Goal: Task Accomplishment & Management: Manage account settings

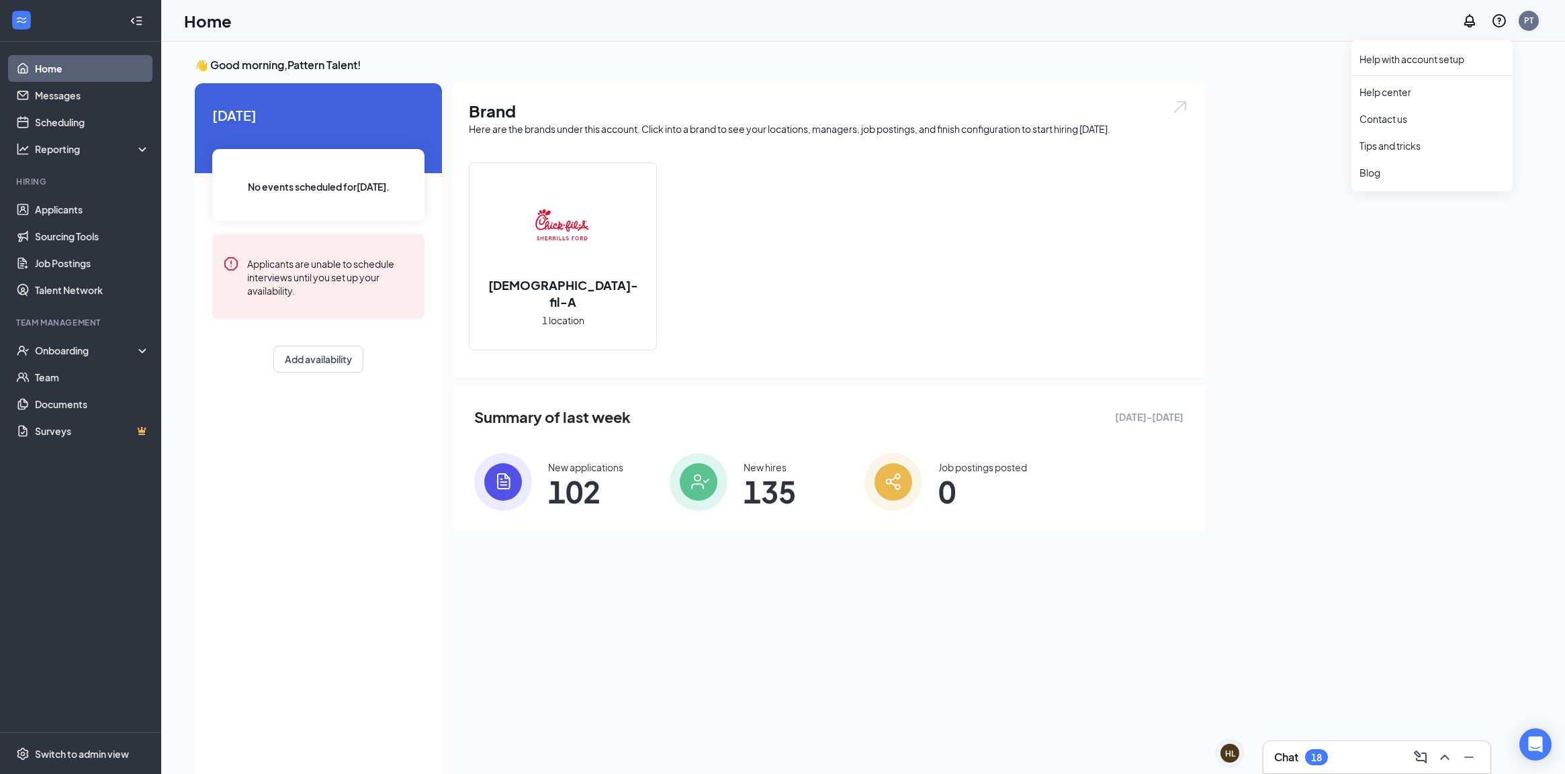
click at [1532, 11] on div "PT" at bounding box center [1528, 21] width 20 height 20
click at [1475, 207] on div "Log out" at bounding box center [1461, 205] width 145 height 13
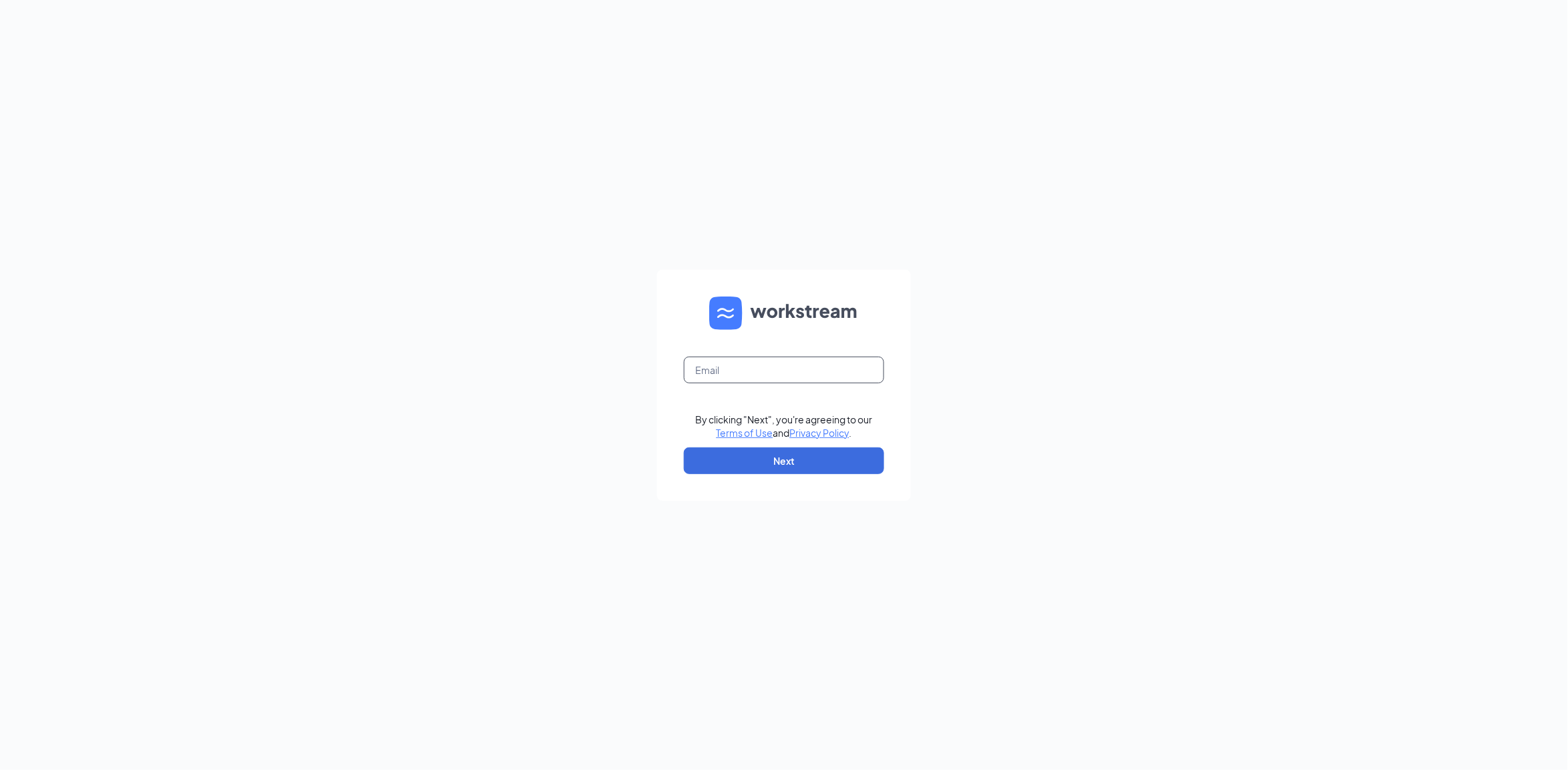
click at [762, 378] on input "text" at bounding box center [784, 370] width 200 height 27
type input "charlie@patterntalent.co"
click at [786, 446] on form "charlie@patterntalent.co By clicking "Next", you're agreeing to our Terms of Us…" at bounding box center [784, 385] width 254 height 231
click at [779, 468] on button "Next" at bounding box center [784, 461] width 200 height 27
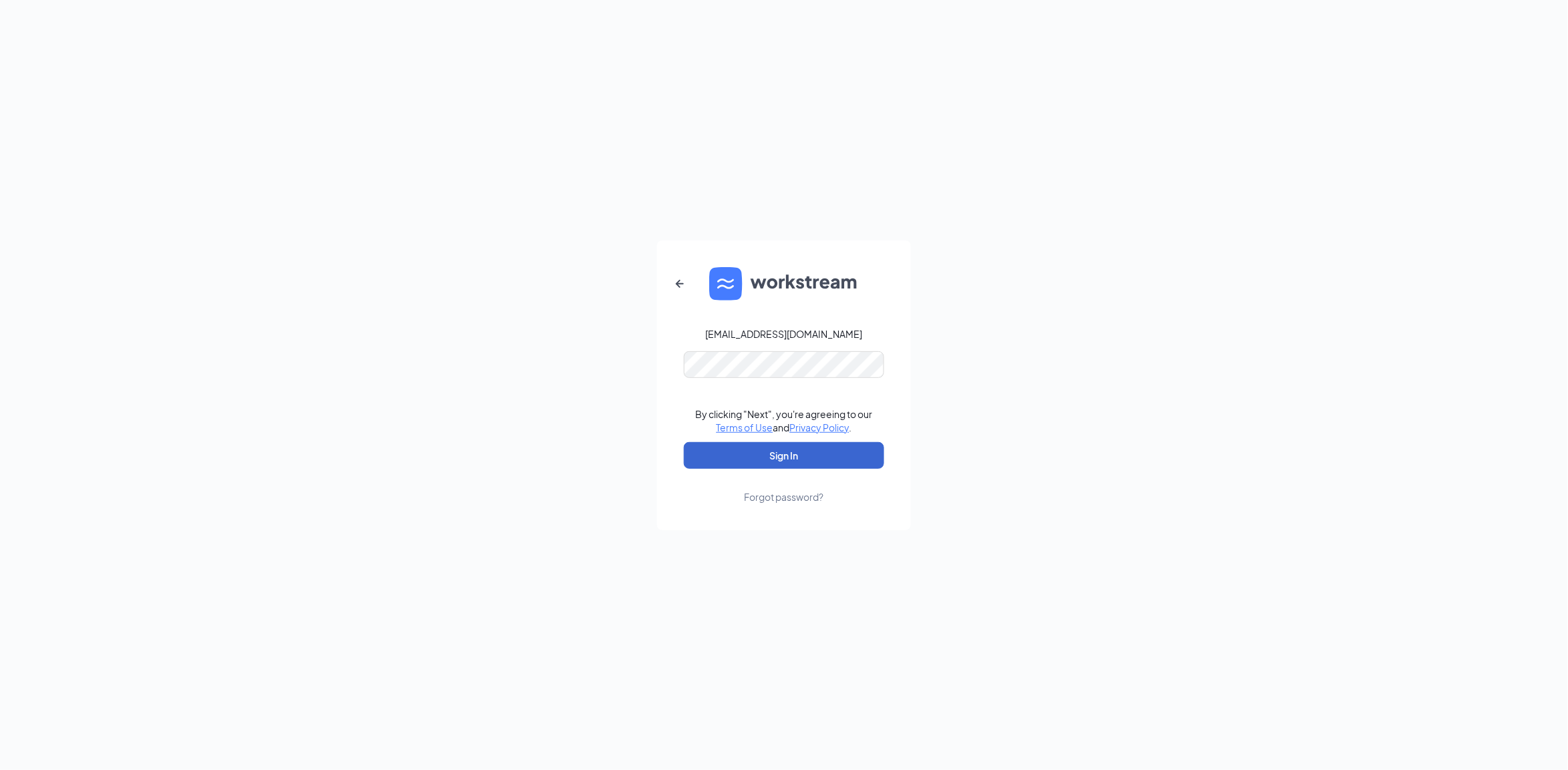
click at [779, 468] on button "Sign In" at bounding box center [784, 456] width 200 height 27
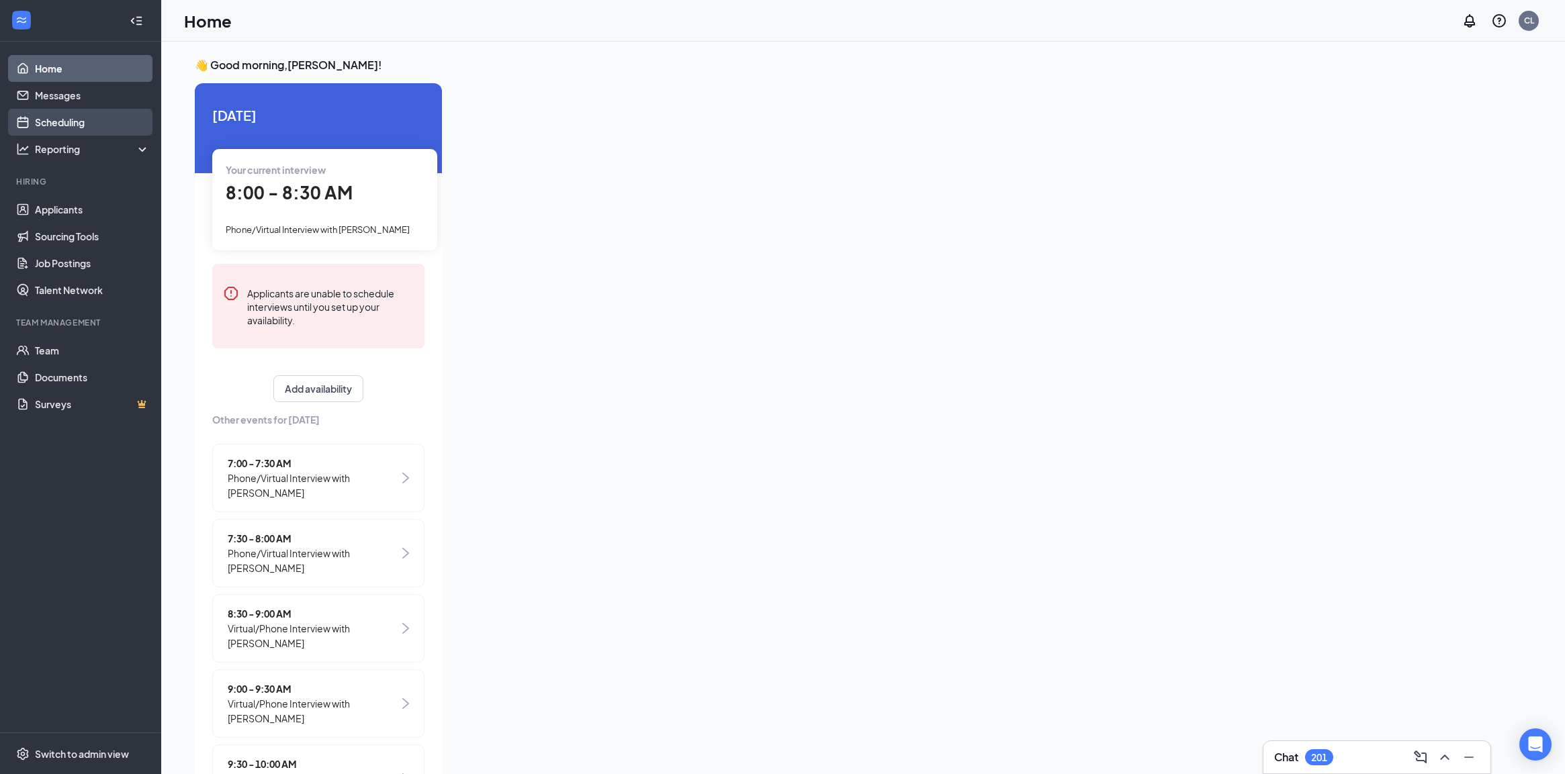
click at [73, 124] on link "Scheduling" at bounding box center [92, 122] width 115 height 27
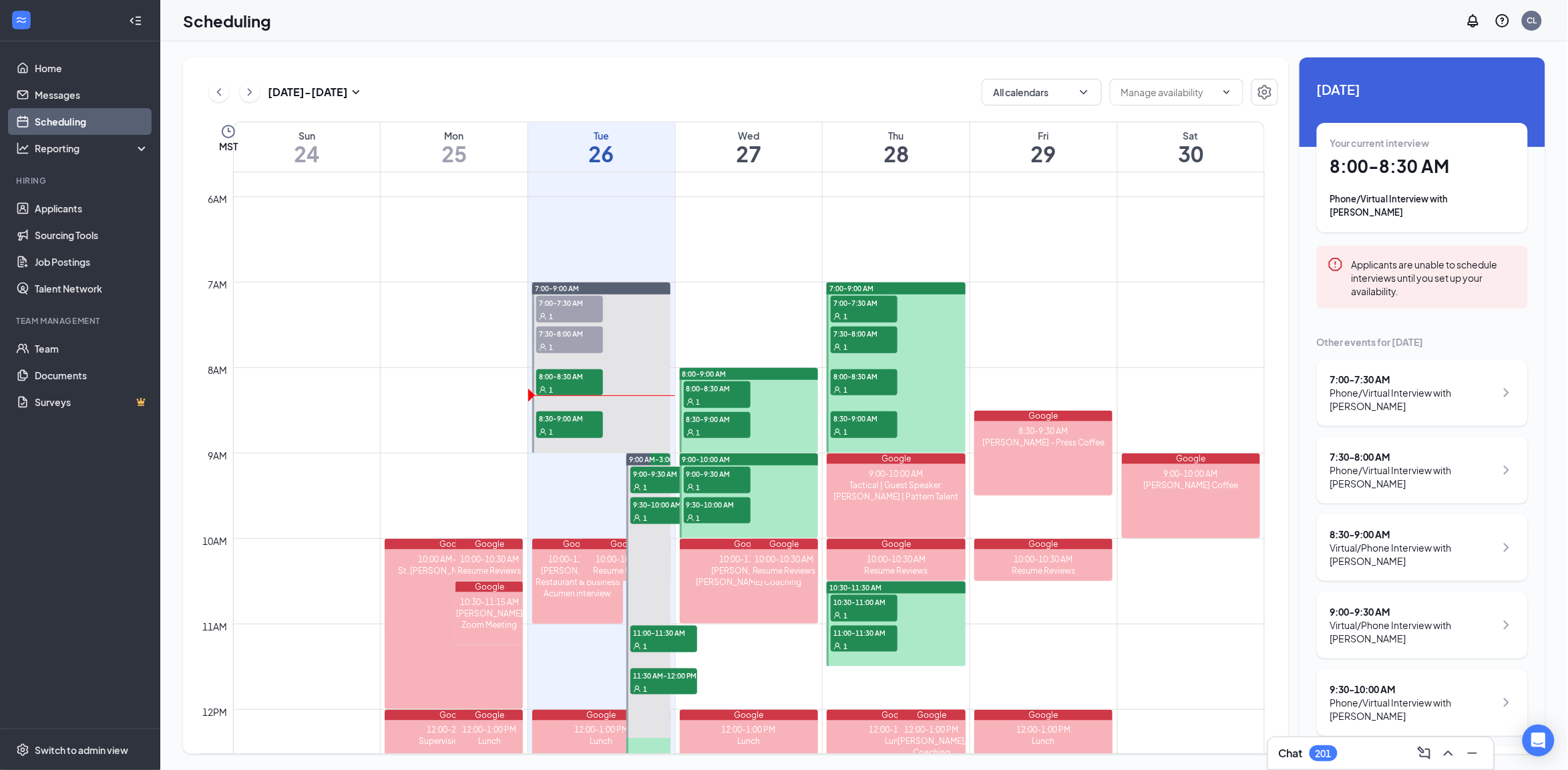
scroll to position [572, 0]
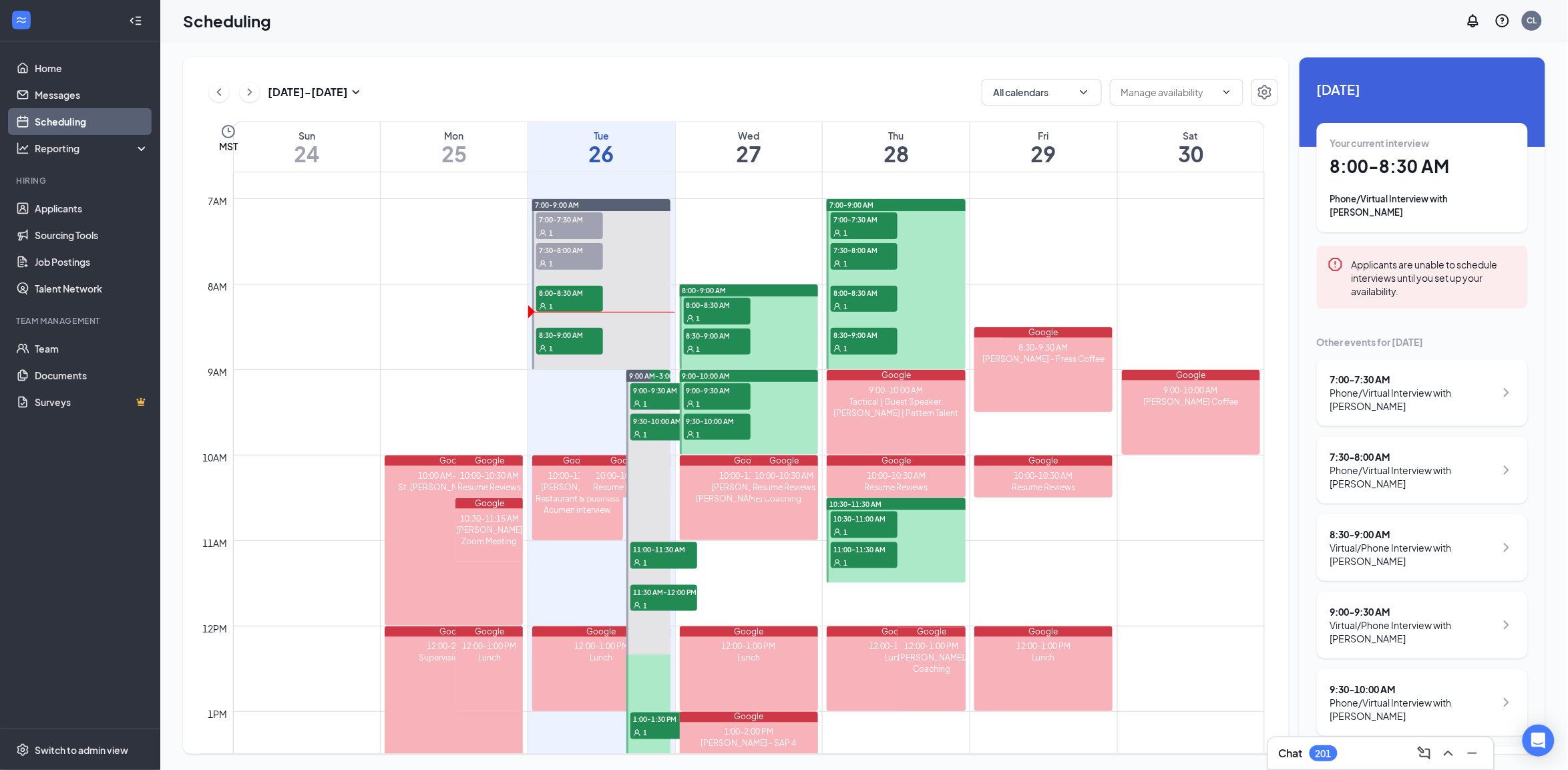
click at [783, 401] on div at bounding box center [749, 412] width 138 height 85
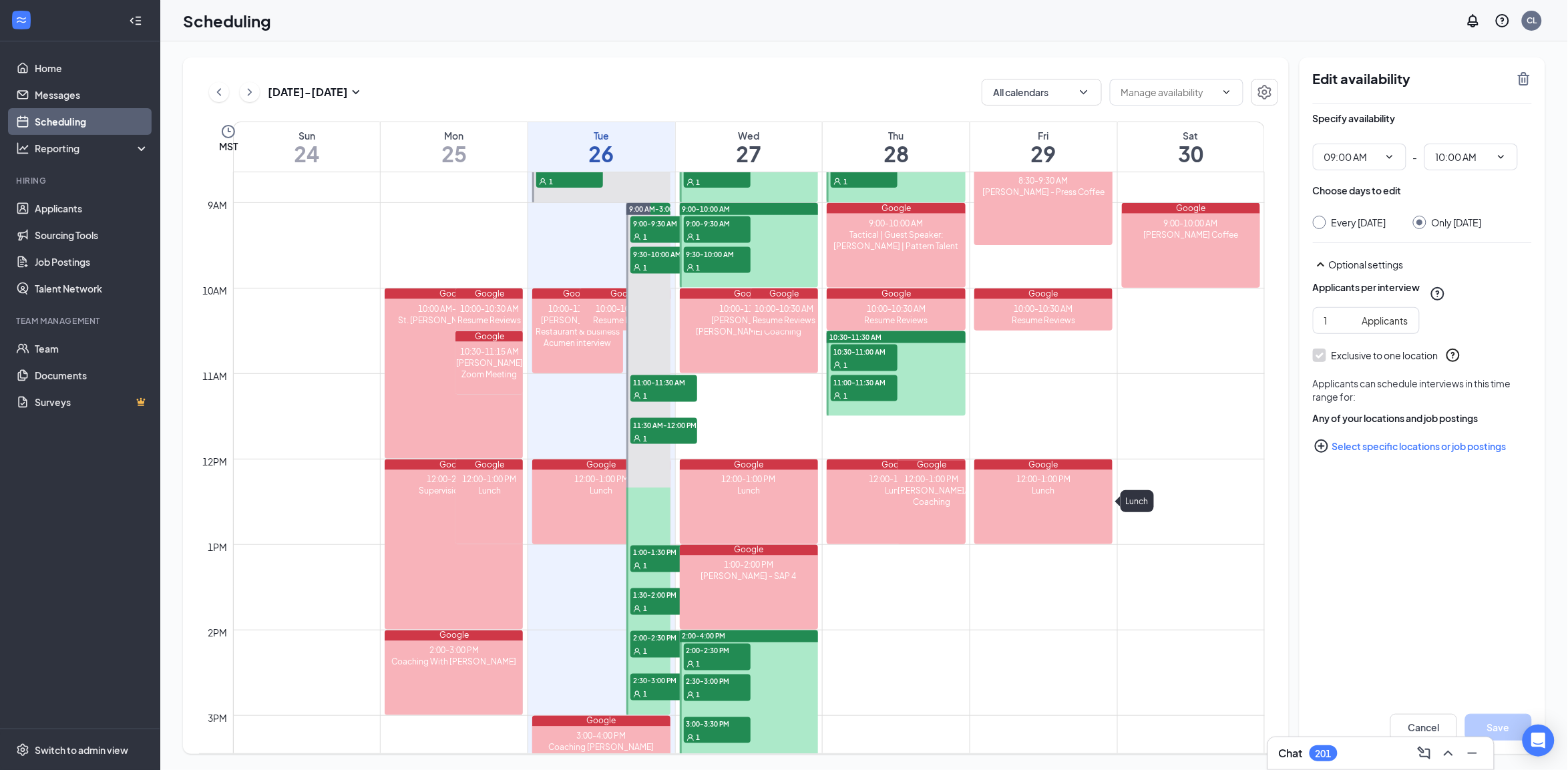
scroll to position [823, 0]
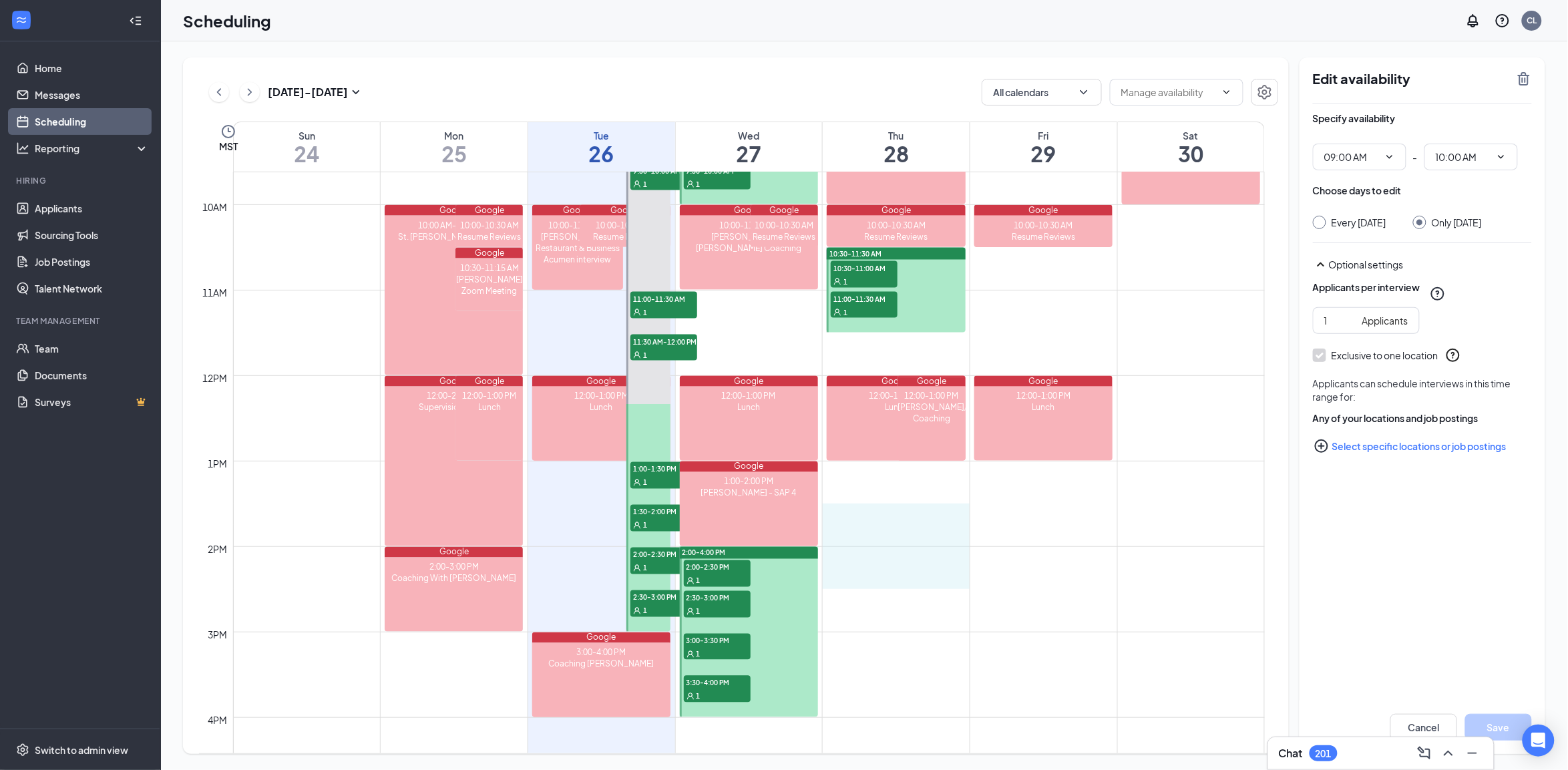
drag, startPoint x: 872, startPoint y: 505, endPoint x: 881, endPoint y: 581, distance: 76.5
type input "01:30 PM"
type input "02:30 PM"
click at [1413, 729] on button "Cancel" at bounding box center [1423, 727] width 67 height 27
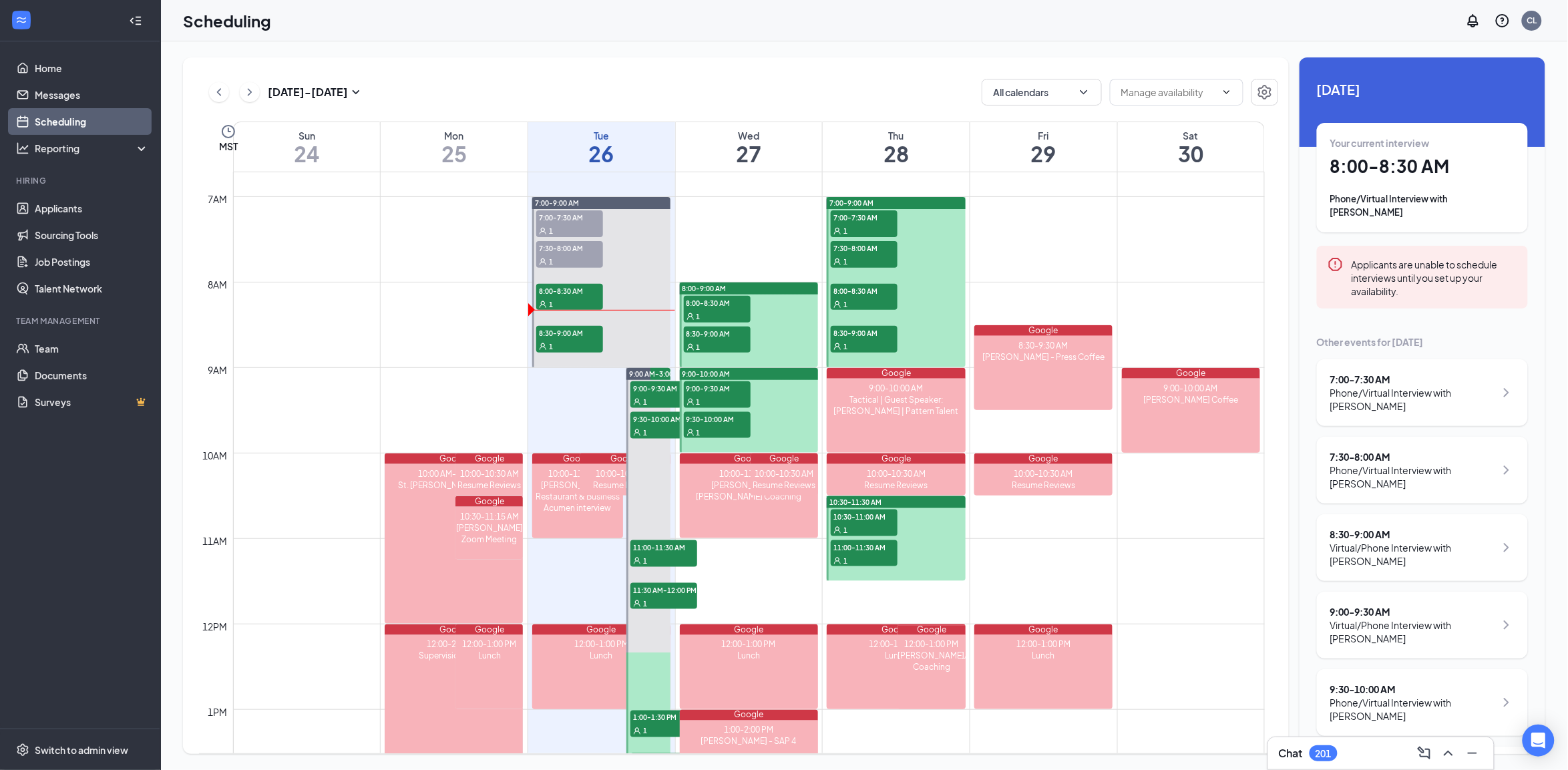
scroll to position [572, 0]
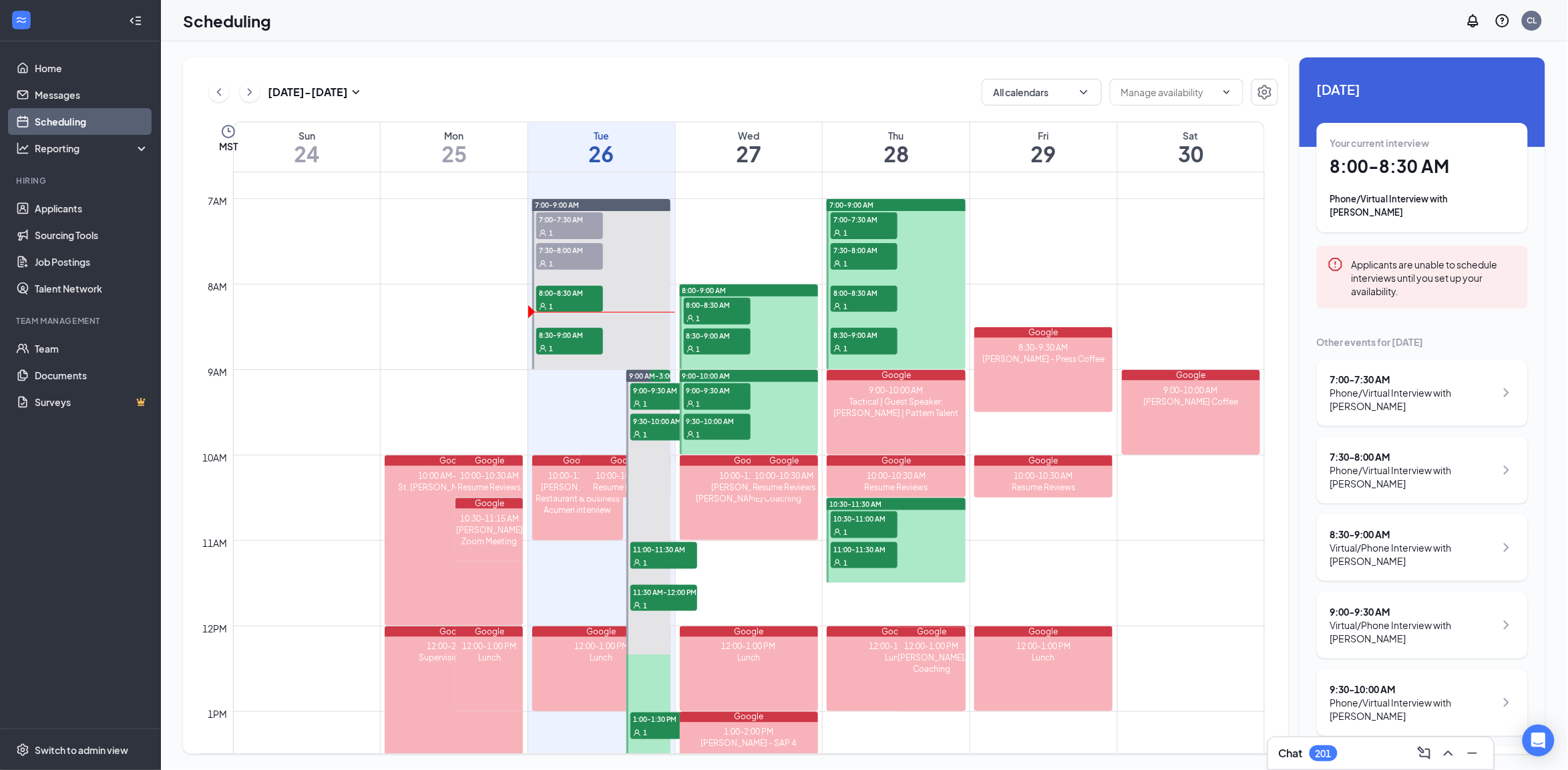
click at [788, 402] on div at bounding box center [749, 412] width 138 height 85
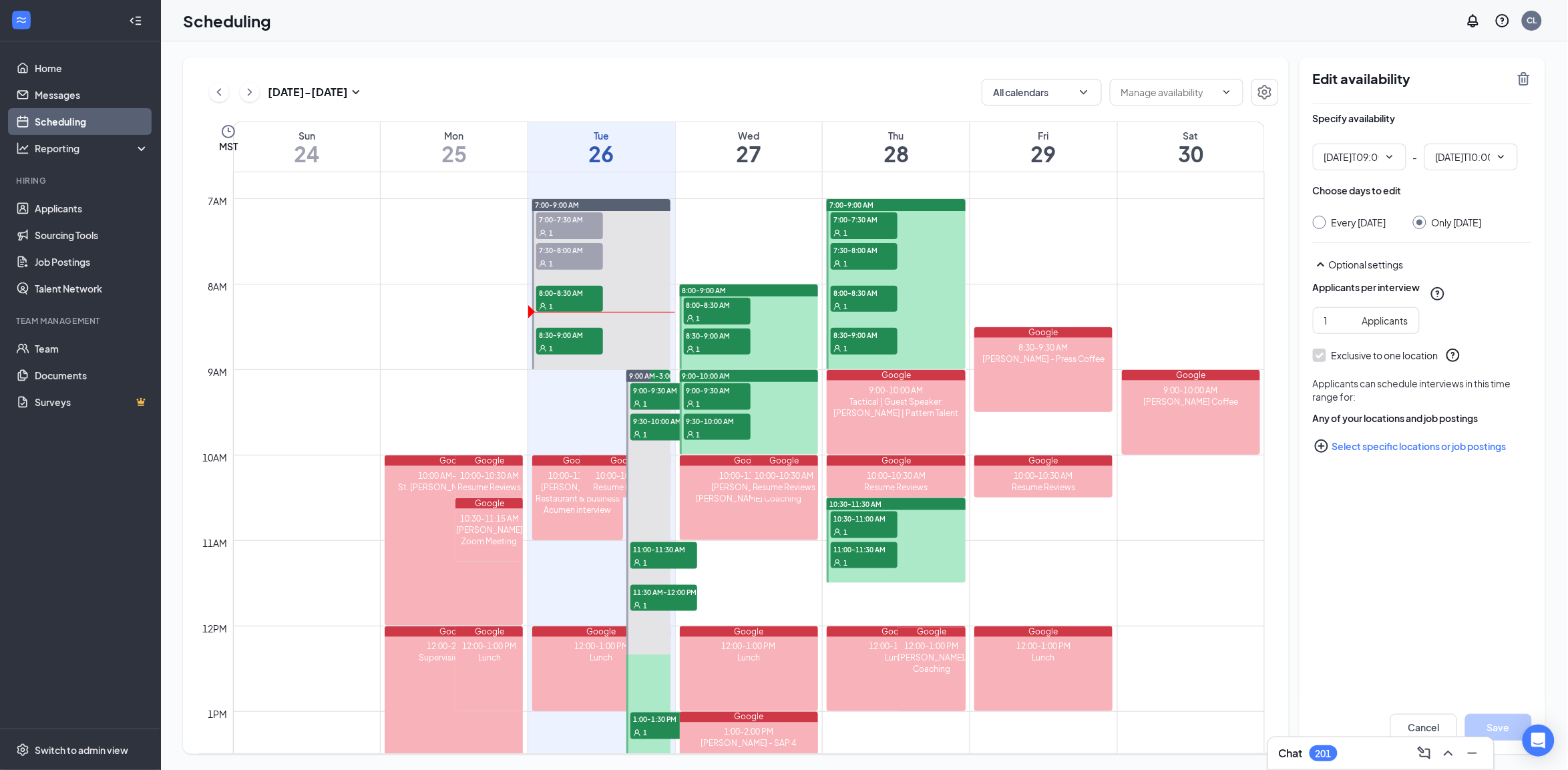
type input "09:00 AM"
type input "10:00 AM"
click at [1533, 83] on div "Edit availability Specify availability 09:00 AM - 10:00 AM Choose days to edit …" at bounding box center [1422, 406] width 246 height 696
click at [1522, 81] on icon "TrashOutline" at bounding box center [1523, 79] width 12 height 13
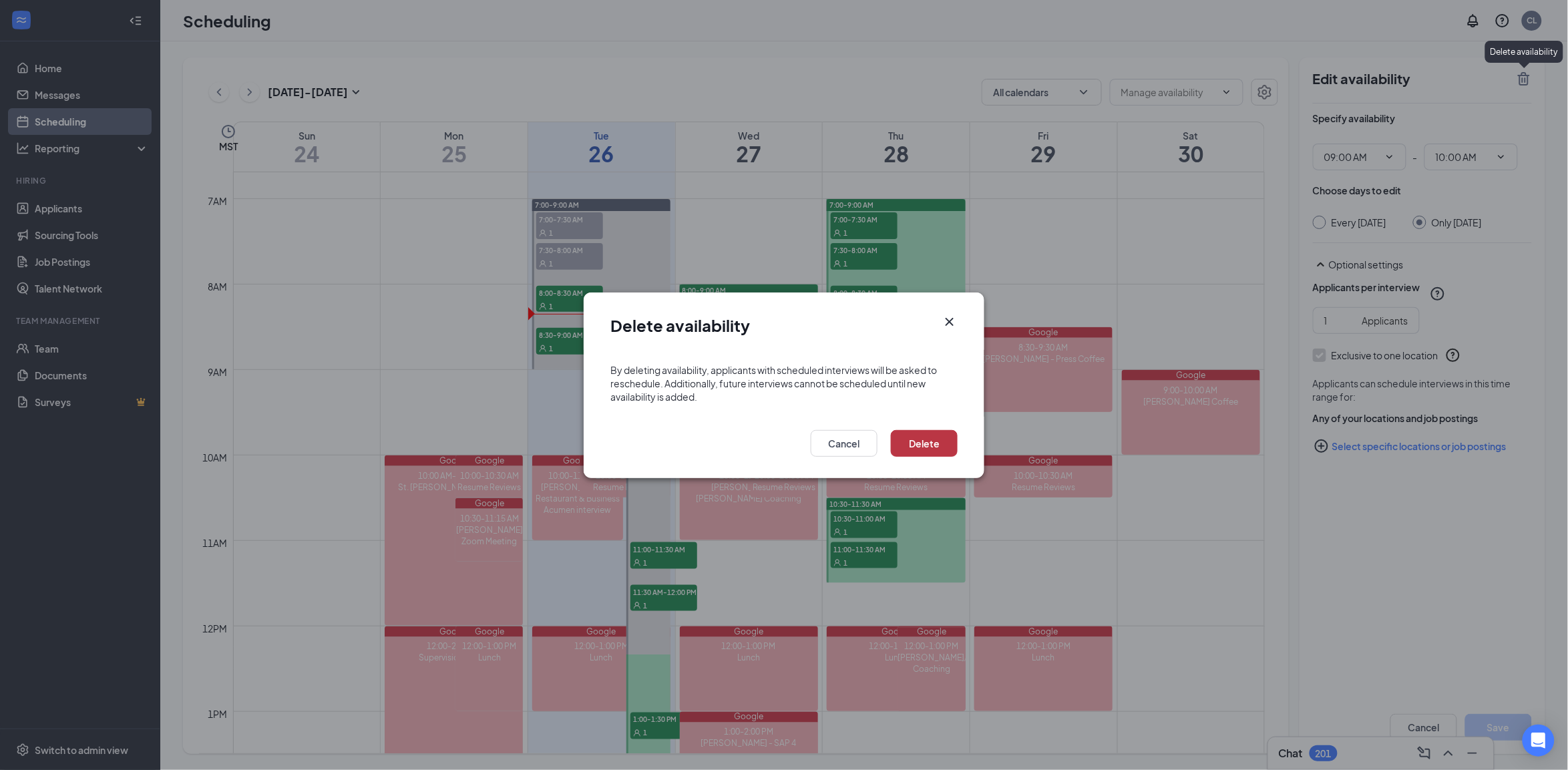
click at [919, 443] on button "Delete" at bounding box center [924, 443] width 67 height 27
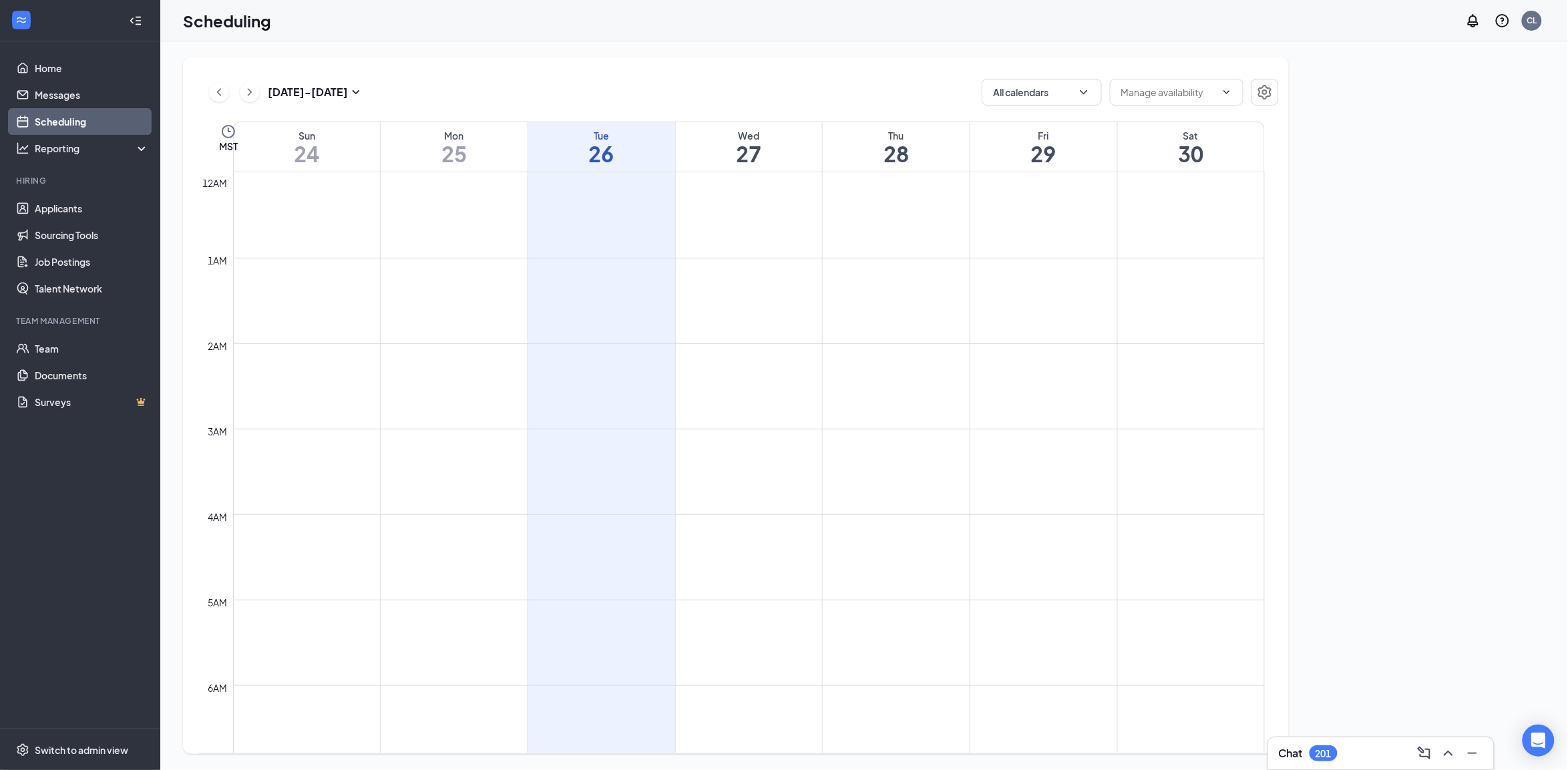
scroll to position [656, 0]
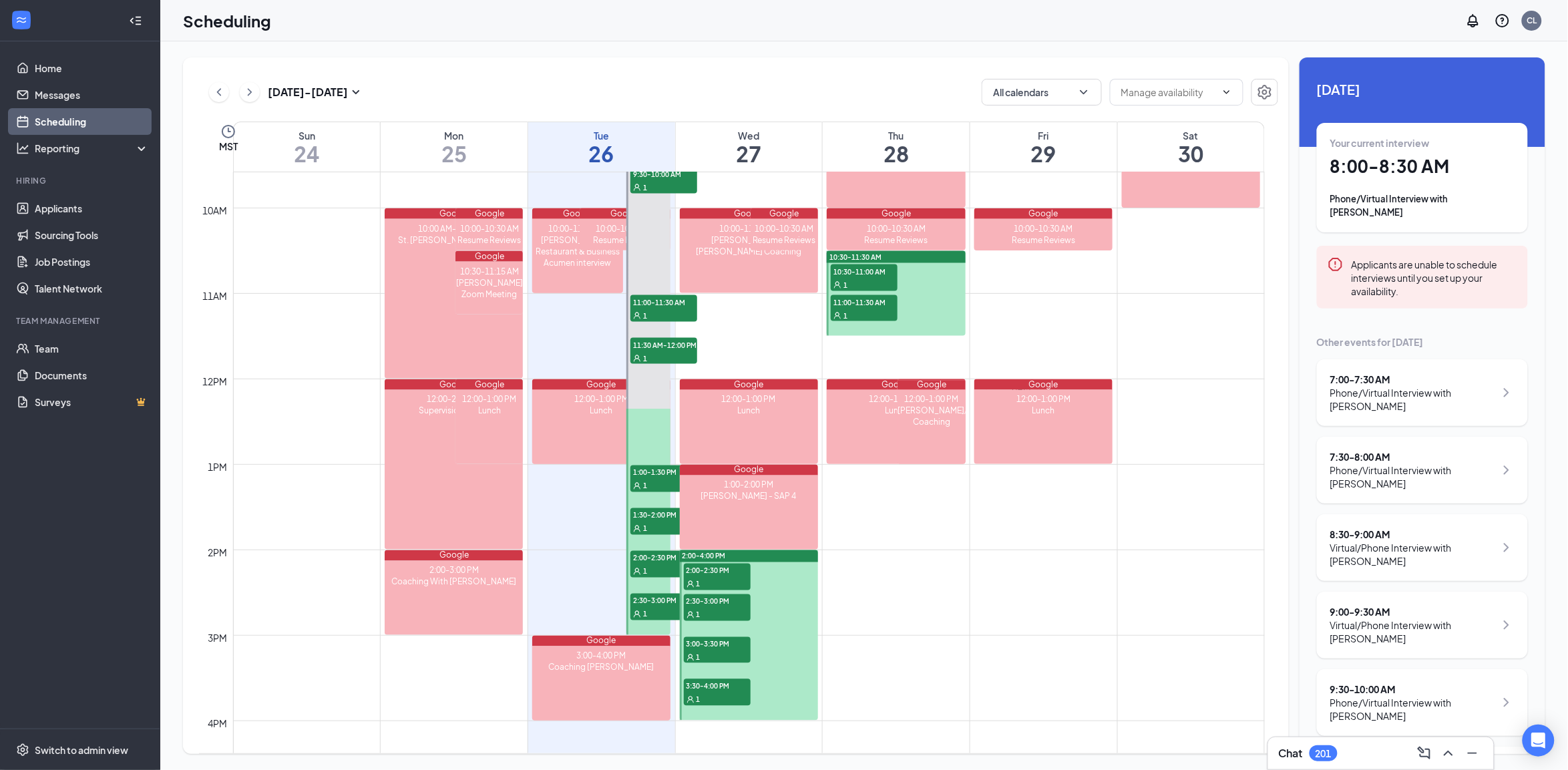
scroll to position [823, 0]
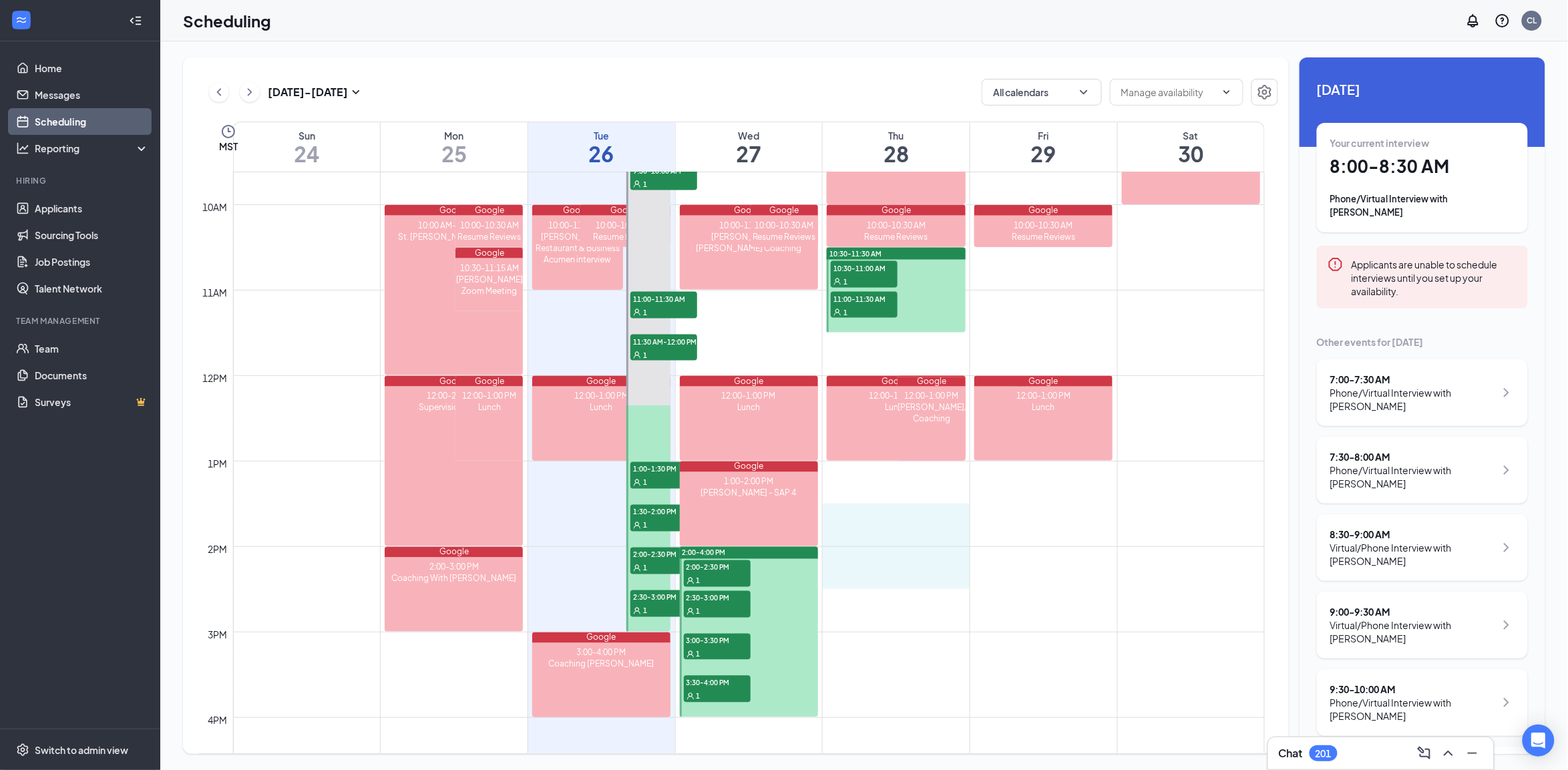
drag, startPoint x: 912, startPoint y: 506, endPoint x: 918, endPoint y: 585, distance: 79.2
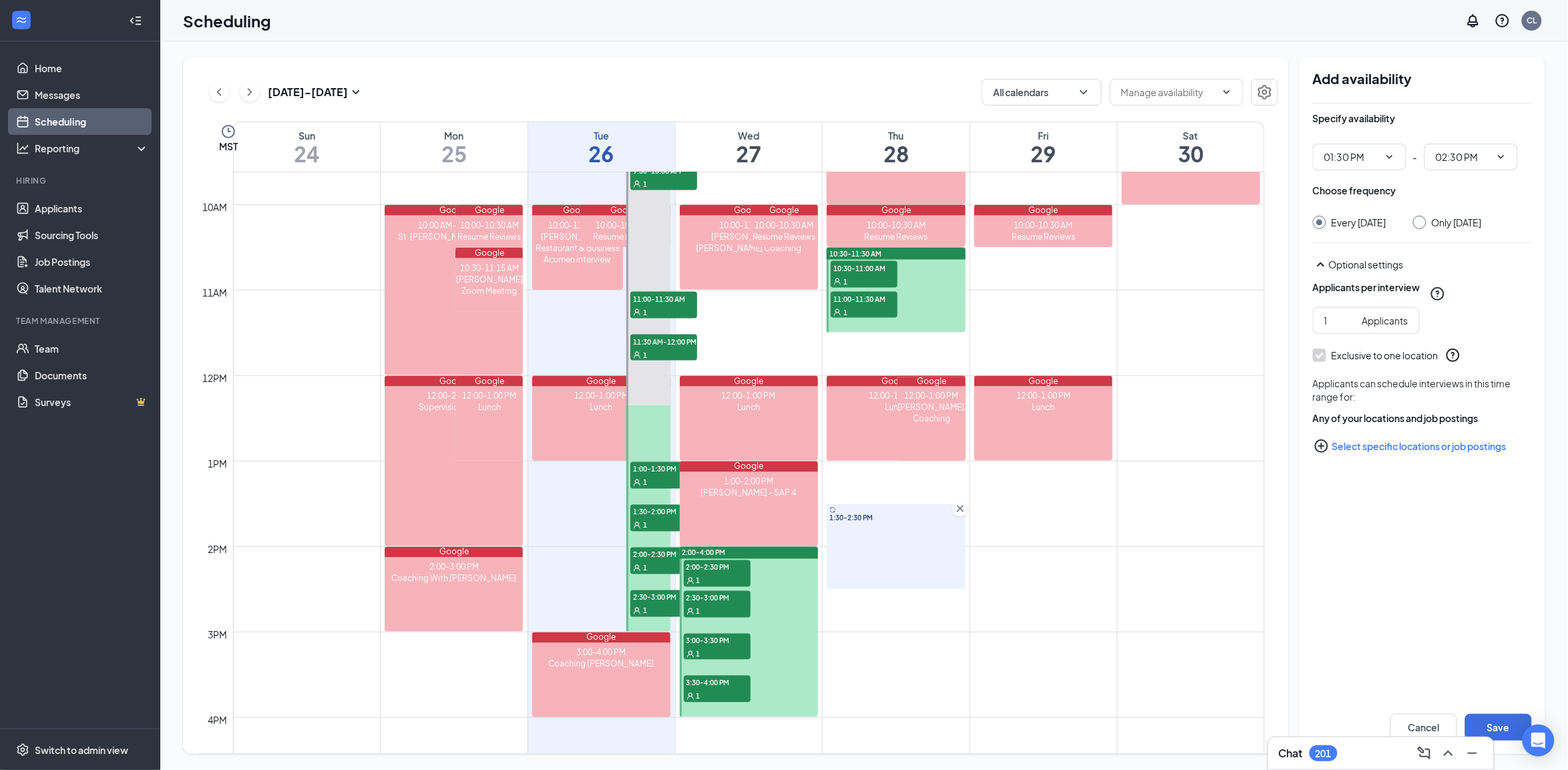
click at [1444, 229] on div "Only Thursday, Aug 28" at bounding box center [1457, 222] width 50 height 13
click at [1422, 225] on input "Only Thursday, Aug 28" at bounding box center [1417, 220] width 9 height 9
radio input "true"
radio input "false"
click at [1494, 730] on button "Save" at bounding box center [1497, 727] width 67 height 27
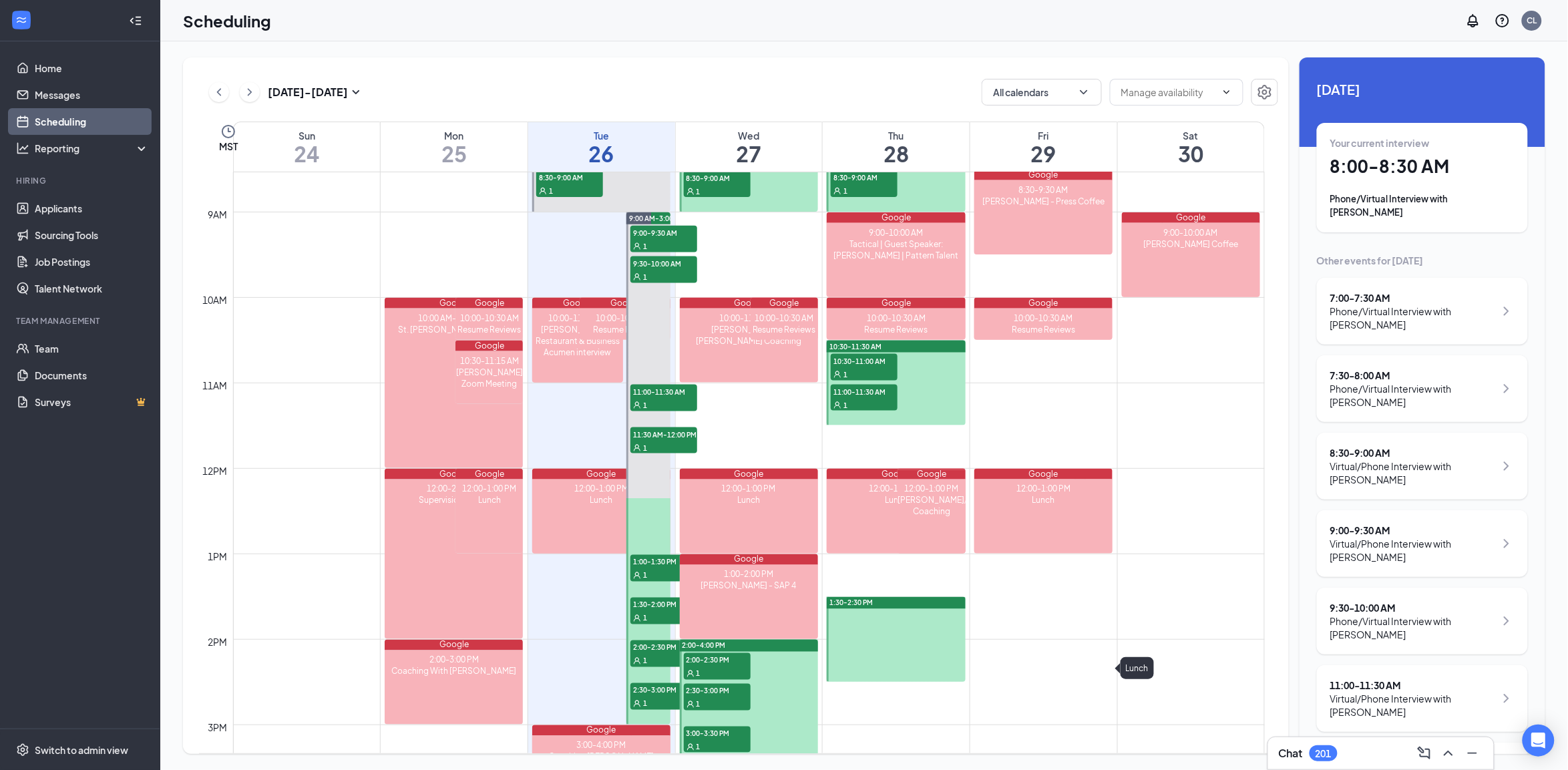
scroll to position [739, 0]
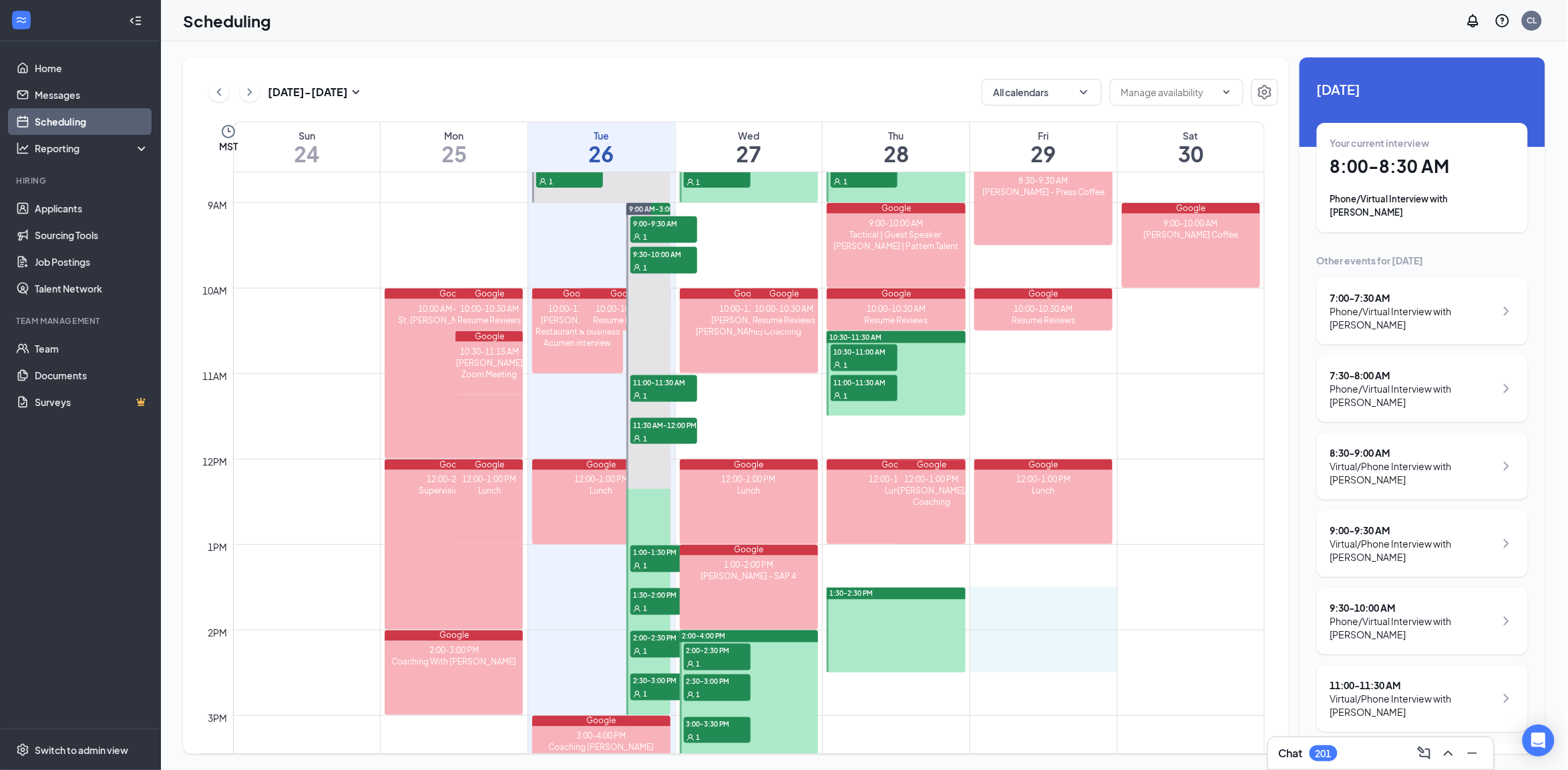
drag, startPoint x: 1034, startPoint y: 595, endPoint x: 1029, endPoint y: 652, distance: 57.2
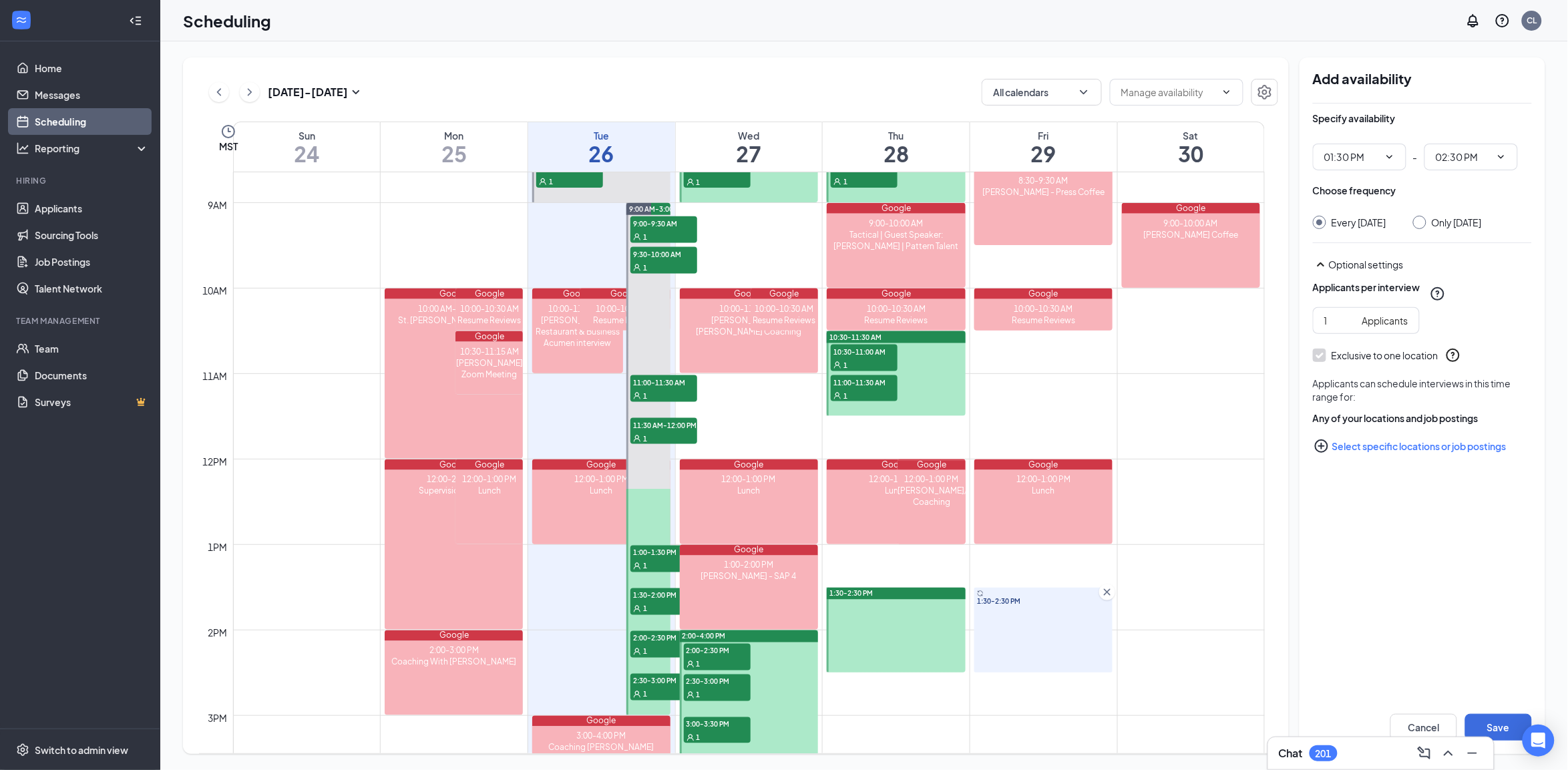
click at [1434, 221] on div "Only Friday, Aug 29" at bounding box center [1457, 222] width 50 height 13
click at [1422, 221] on input "Only Friday, Aug 29" at bounding box center [1417, 220] width 9 height 9
radio input "true"
radio input "false"
click at [1482, 725] on button "Save" at bounding box center [1497, 727] width 67 height 27
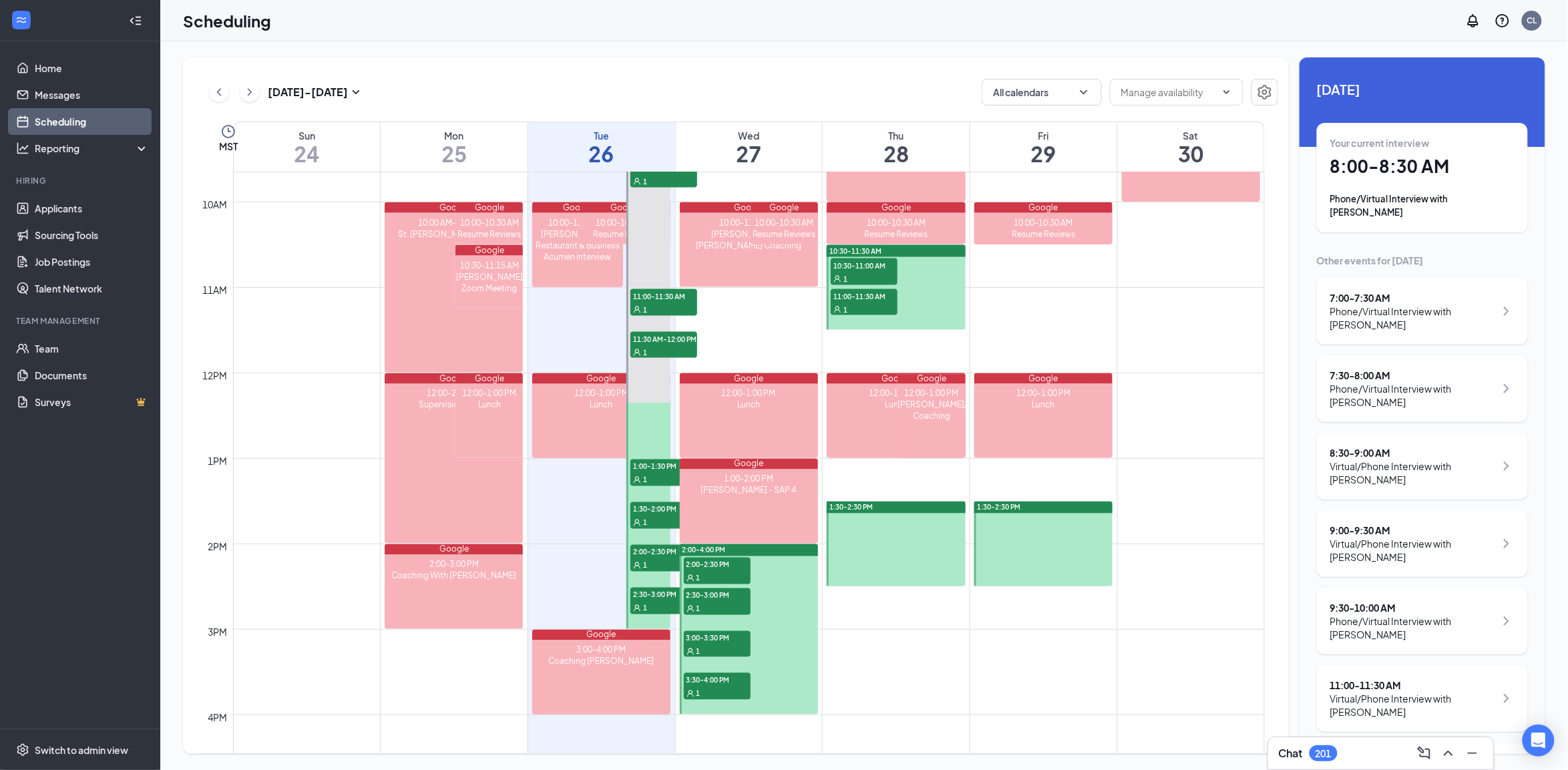
scroll to position [823, 0]
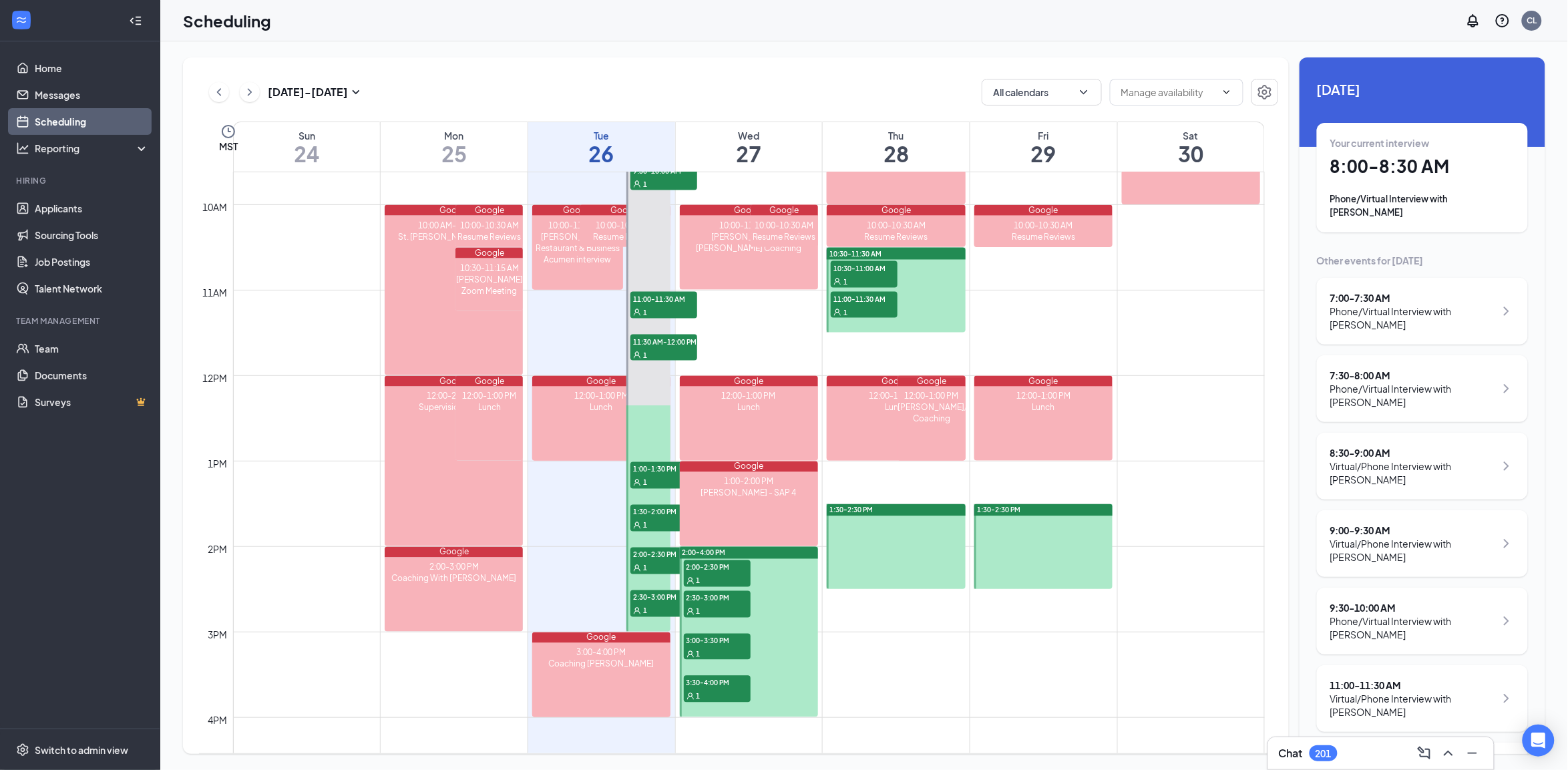
click at [1033, 524] on div at bounding box center [1043, 546] width 138 height 85
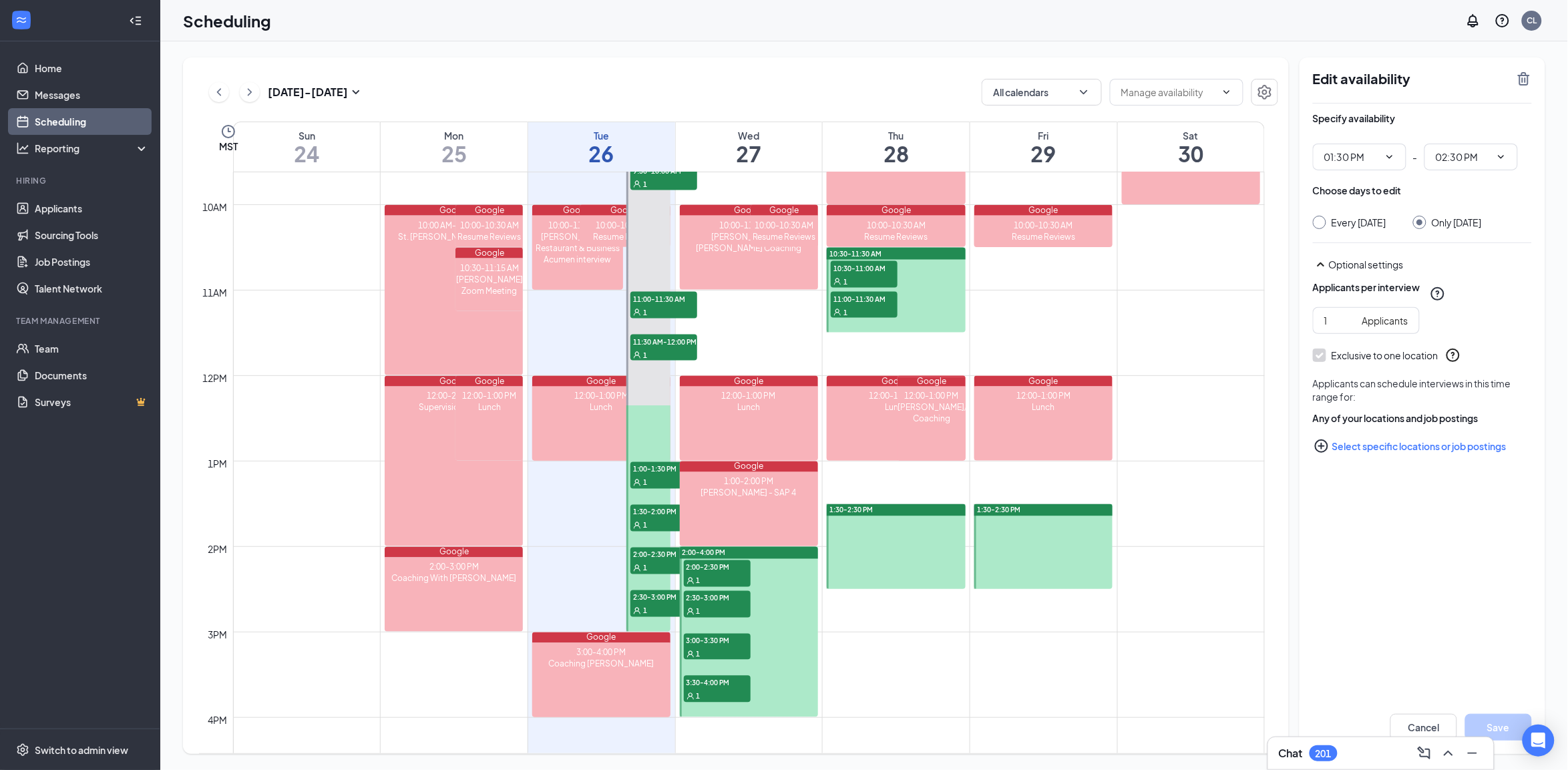
click at [1527, 84] on icon "TrashOutline" at bounding box center [1523, 79] width 12 height 13
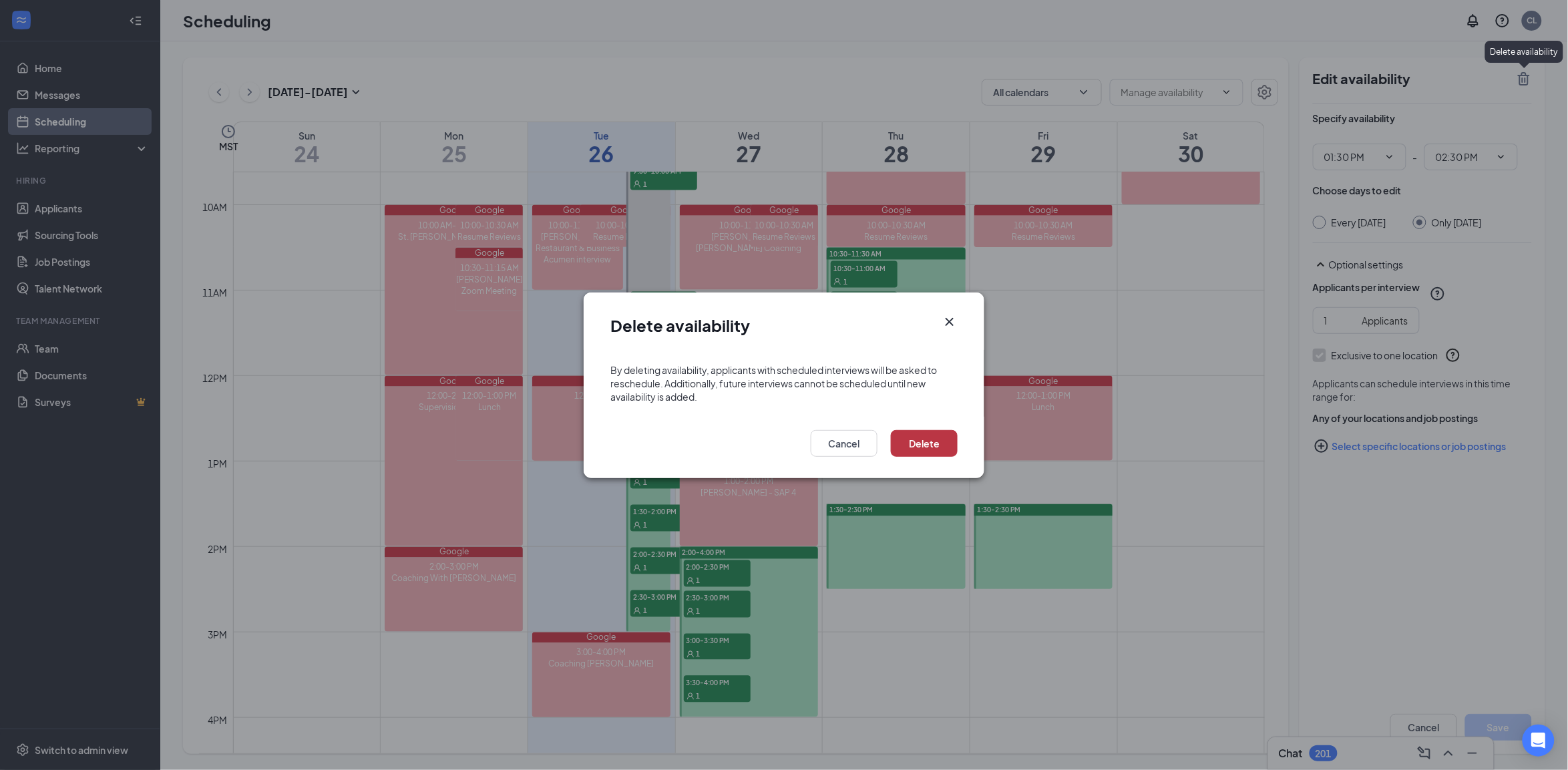
click at [949, 452] on button "Delete" at bounding box center [924, 443] width 67 height 27
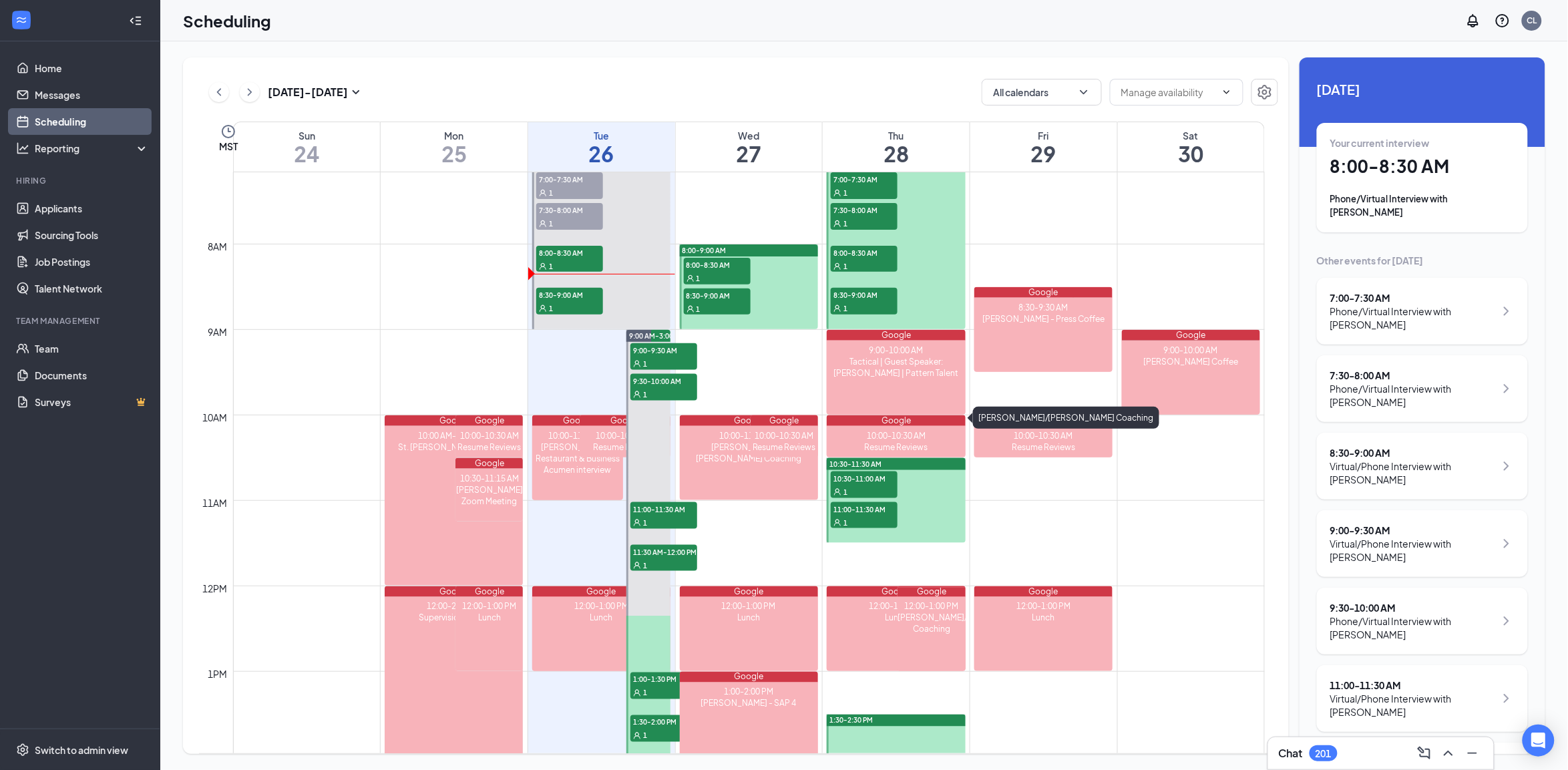
scroll to position [572, 0]
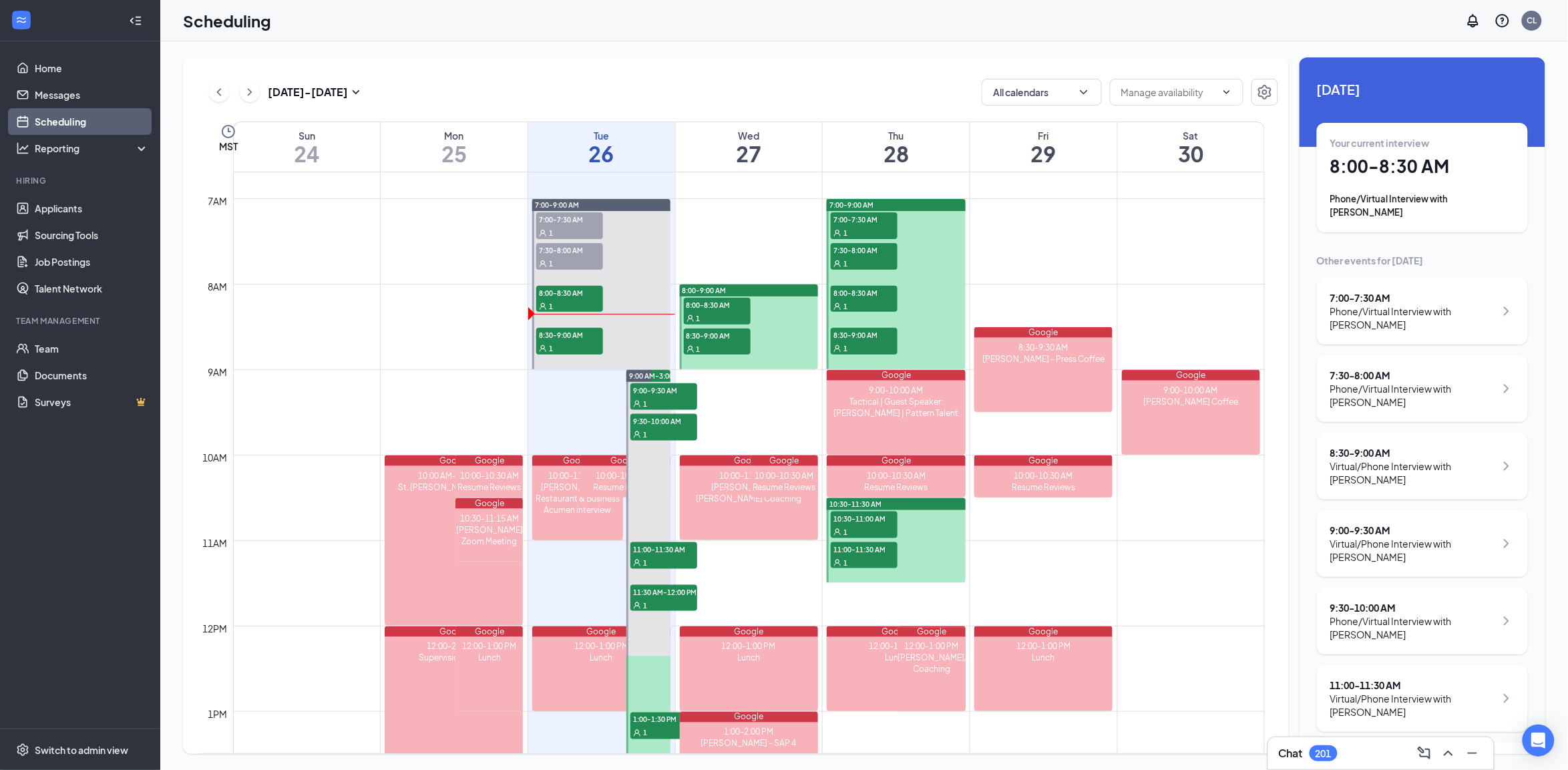
click at [1093, 229] on td at bounding box center [748, 230] width 1031 height 21
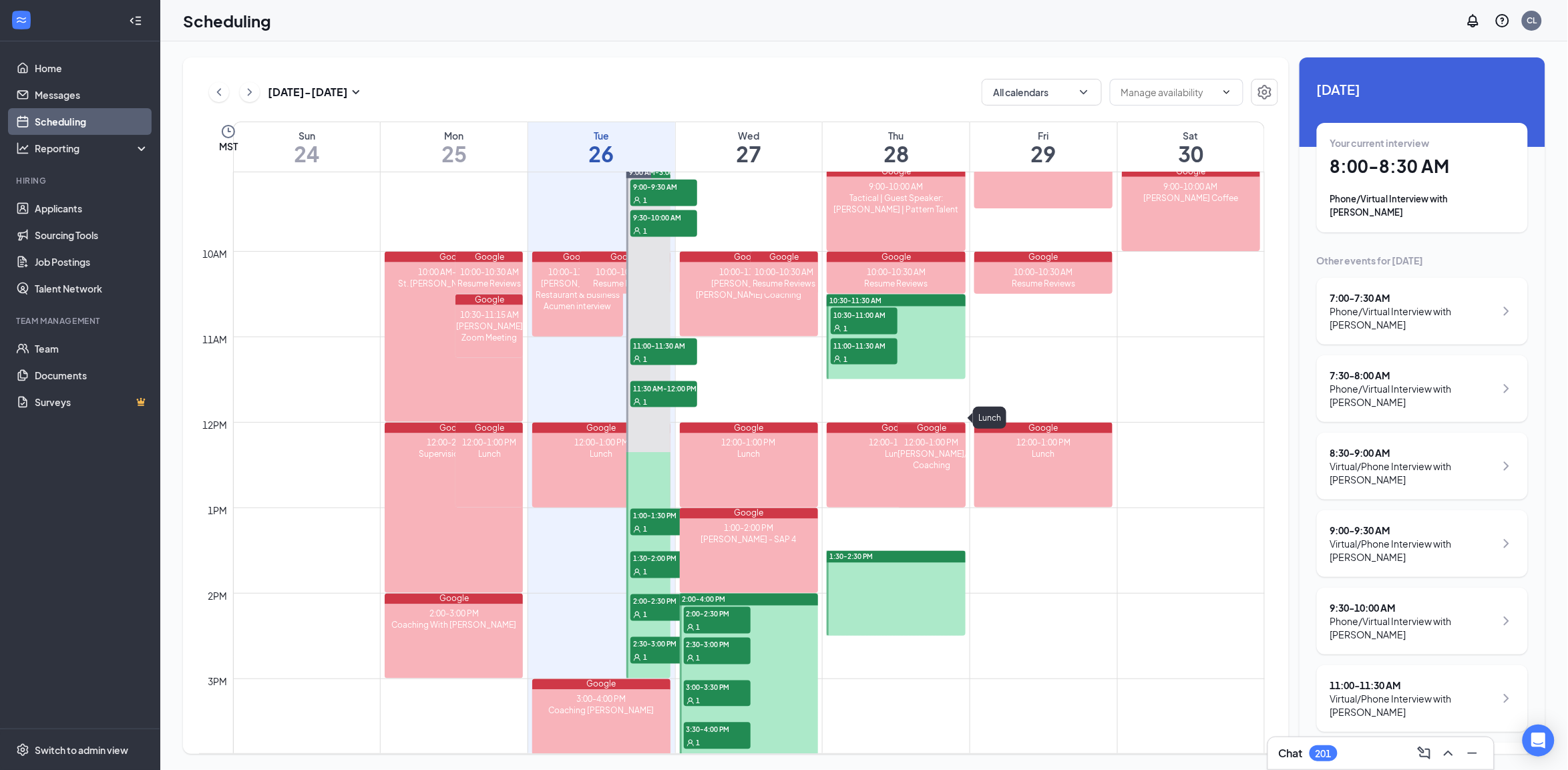
scroll to position [739, 0]
